Goal: Information Seeking & Learning: Compare options

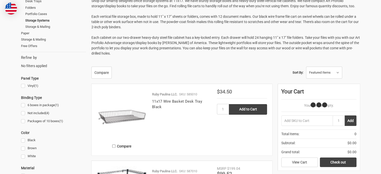
scroll to position [100, 0]
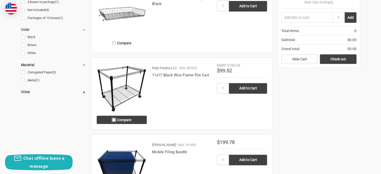
click at [114, 121] on input "Compare" at bounding box center [113, 119] width 3 height 3
checkbox input "true"
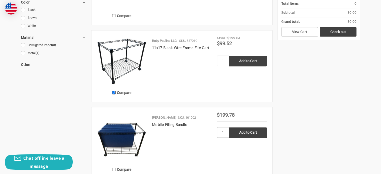
scroll to position [225, 0]
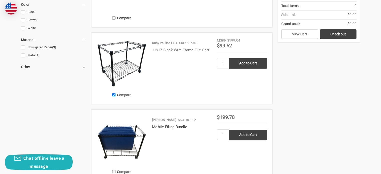
click at [171, 50] on link "11x17 Black Wire Frame File Cart" at bounding box center [180, 50] width 57 height 5
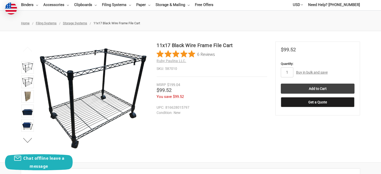
scroll to position [50, 0]
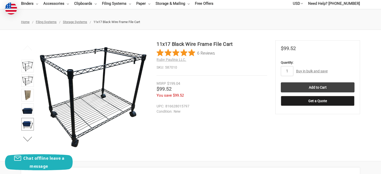
click at [27, 122] on img at bounding box center [27, 124] width 11 height 11
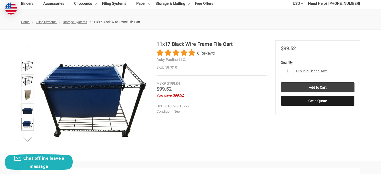
scroll to position [75, 0]
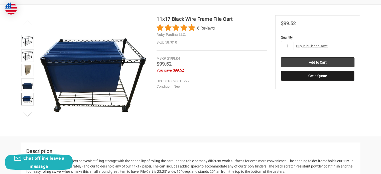
click at [28, 117] on button "Next" at bounding box center [27, 114] width 15 height 10
click at [29, 100] on img at bounding box center [27, 99] width 11 height 11
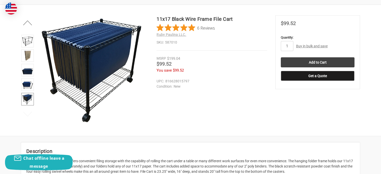
click at [28, 97] on img at bounding box center [27, 99] width 11 height 11
click at [28, 83] on img at bounding box center [27, 84] width 11 height 11
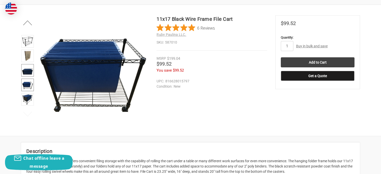
click at [29, 72] on img at bounding box center [27, 70] width 11 height 11
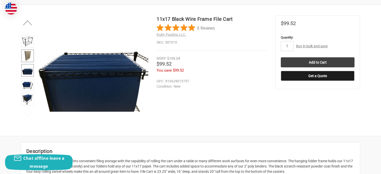
click at [27, 55] on img at bounding box center [27, 55] width 11 height 11
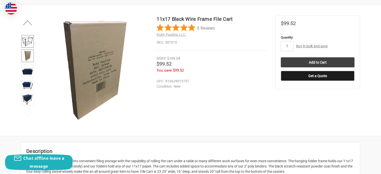
click at [28, 40] on img at bounding box center [27, 41] width 11 height 11
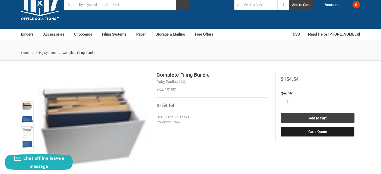
scroll to position [50, 0]
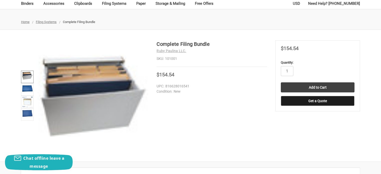
click at [27, 75] on img at bounding box center [27, 75] width 11 height 8
